Goal: Task Accomplishment & Management: Use online tool/utility

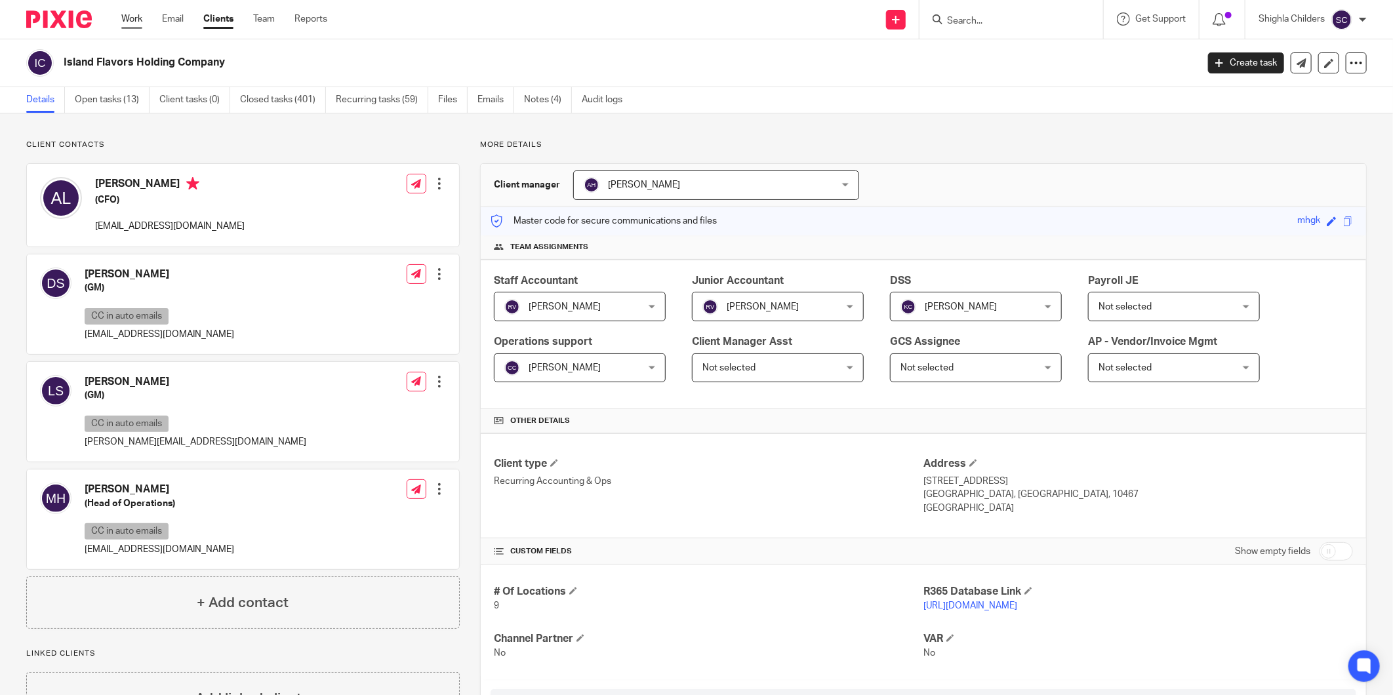
click at [125, 15] on link "Work" at bounding box center [131, 18] width 21 height 13
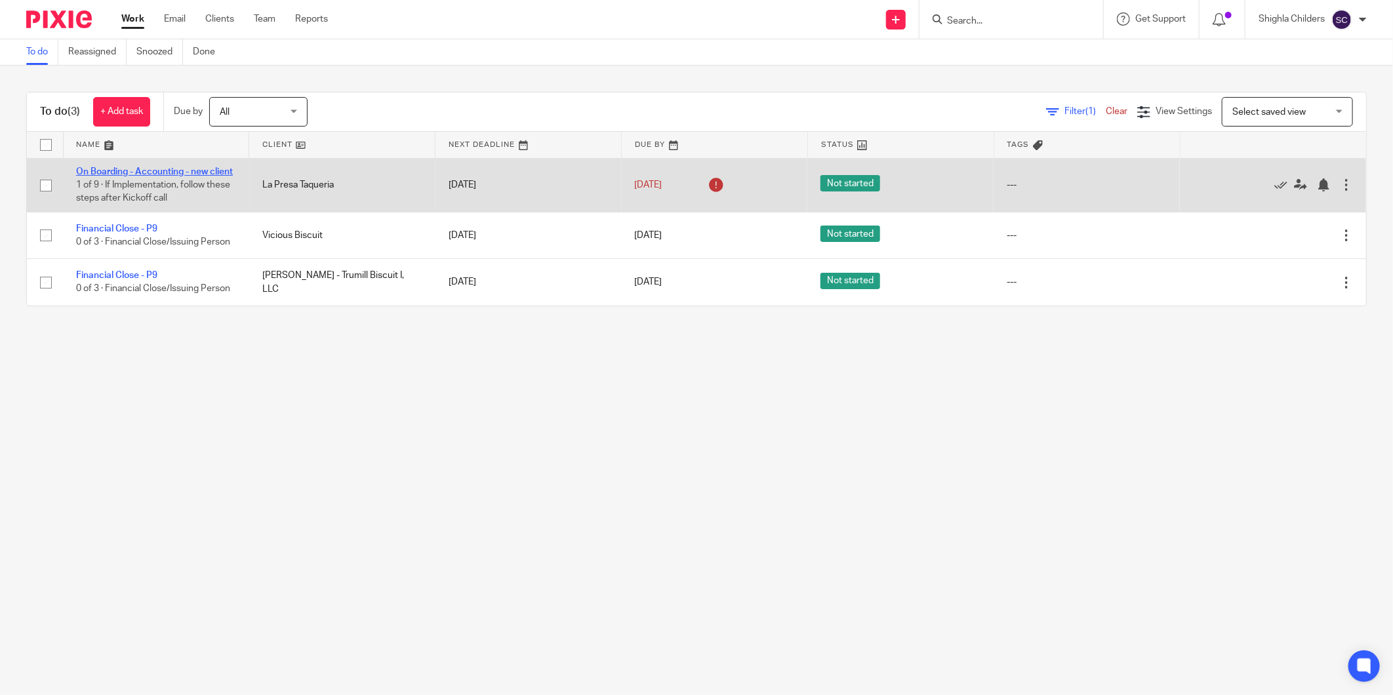
click at [153, 169] on link "On Boarding - Accounting - new client" at bounding box center [154, 171] width 157 height 9
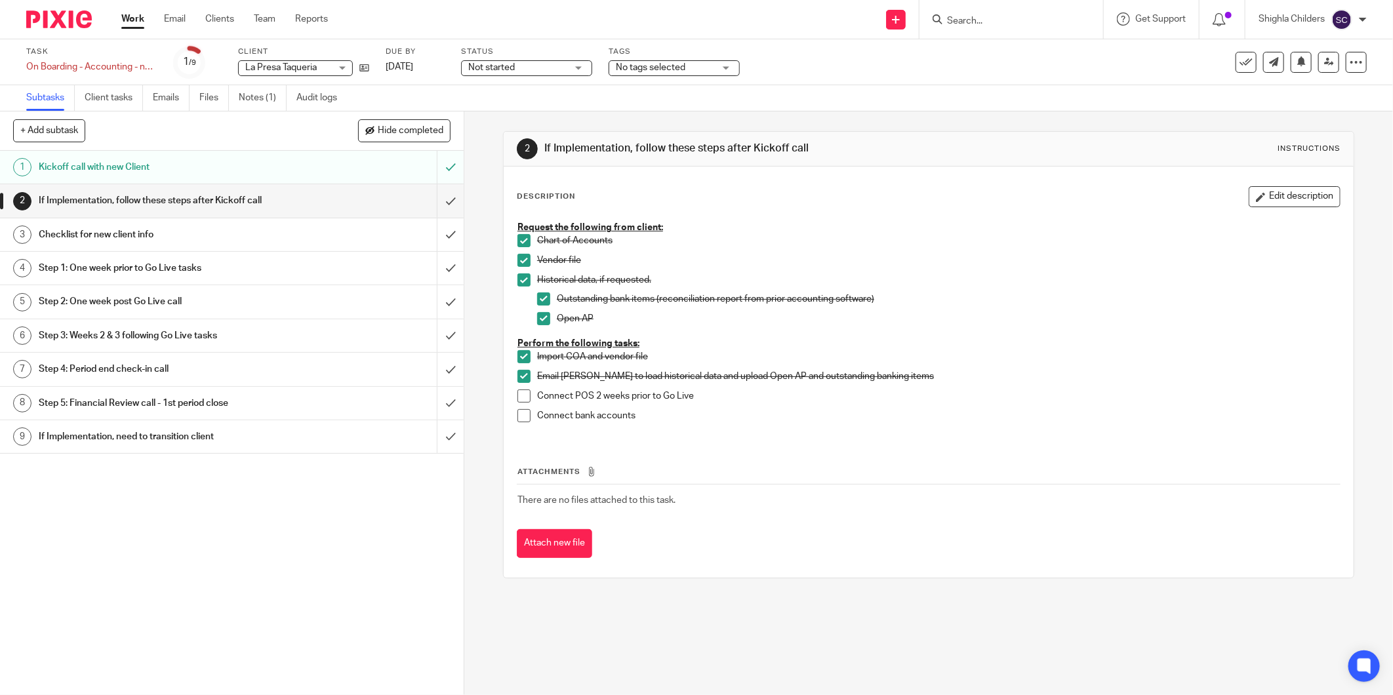
click at [236, 174] on h1 "Kickoff call with new Client" at bounding box center [167, 167] width 257 height 20
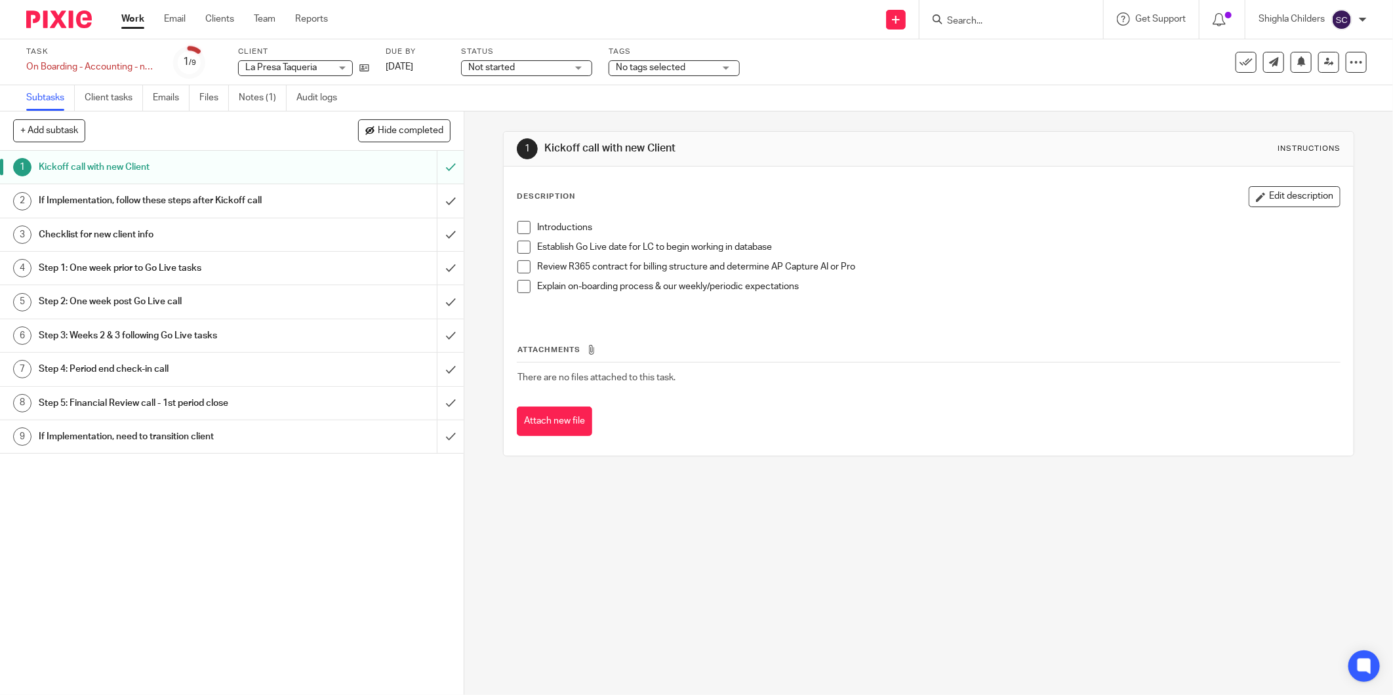
click at [235, 201] on h1 "If Implementation, follow these steps after Kickoff call" at bounding box center [167, 201] width 257 height 20
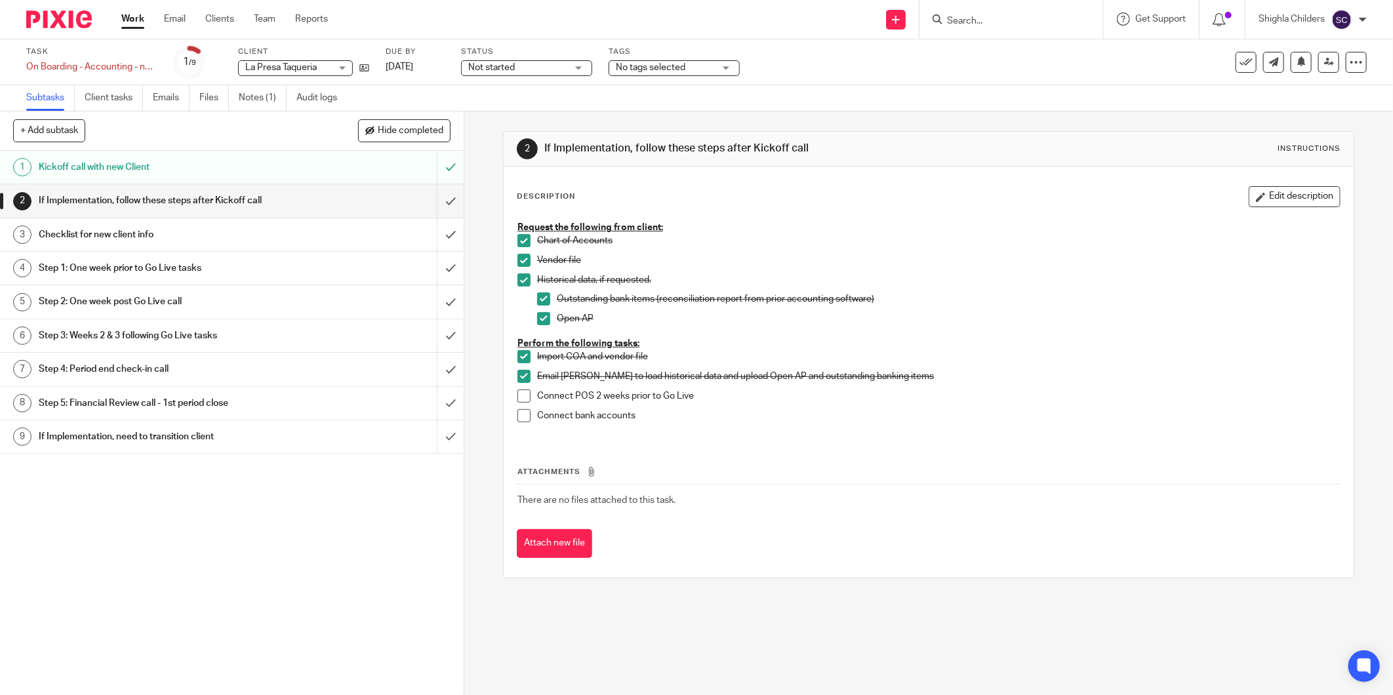
click at [231, 237] on h1 "Checklist for new client info" at bounding box center [167, 235] width 257 height 20
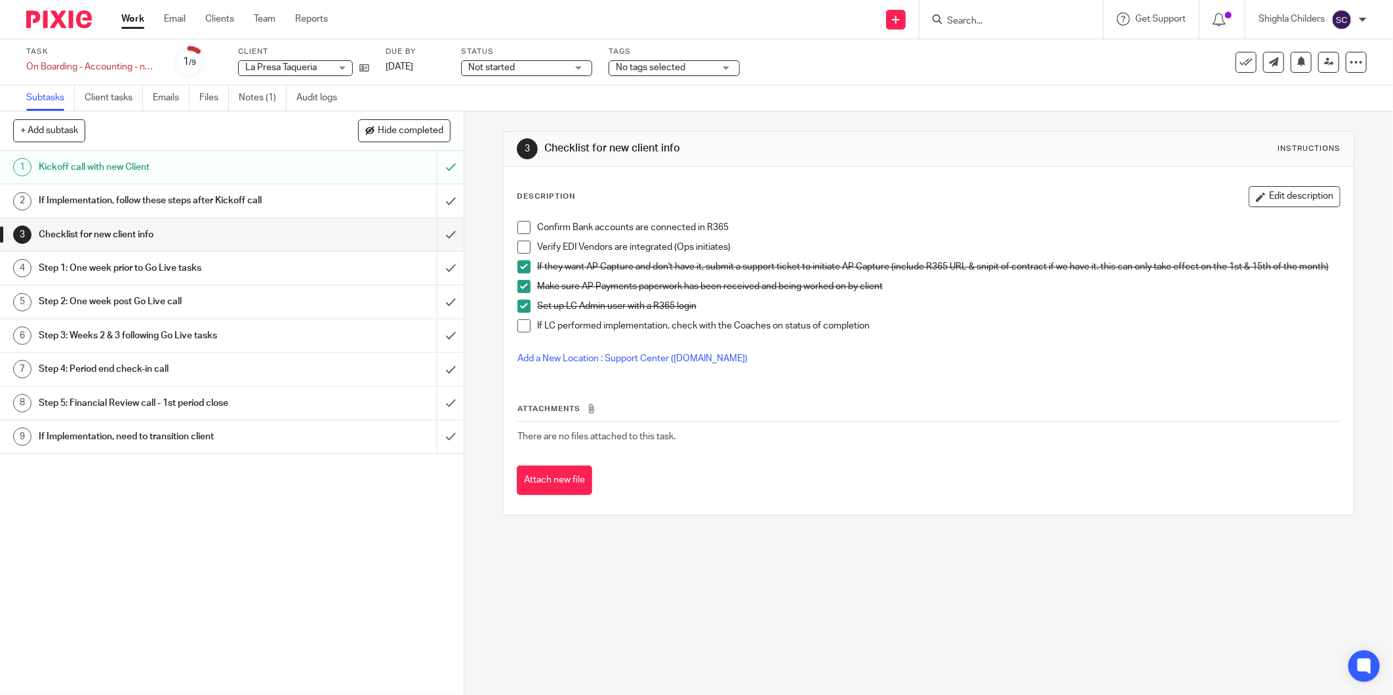
click at [274, 267] on h1 "Step 1: One week prior to Go Live tasks" at bounding box center [167, 268] width 257 height 20
